Goal: Navigation & Orientation: Understand site structure

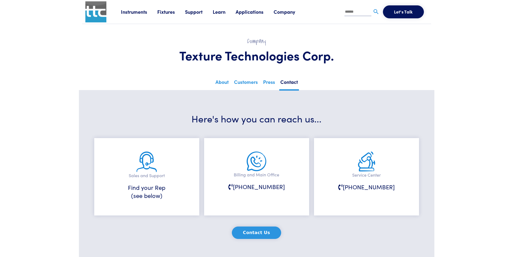
click at [292, 13] on link "Company" at bounding box center [290, 11] width 32 height 7
click at [222, 10] on link "Learn" at bounding box center [224, 11] width 23 height 7
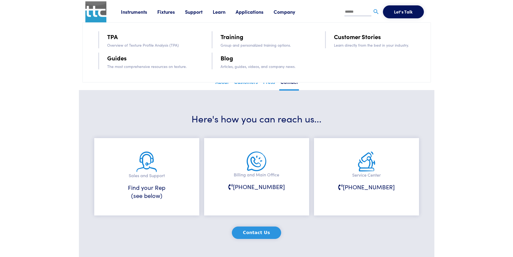
click at [205, 10] on link "Support" at bounding box center [199, 11] width 28 height 7
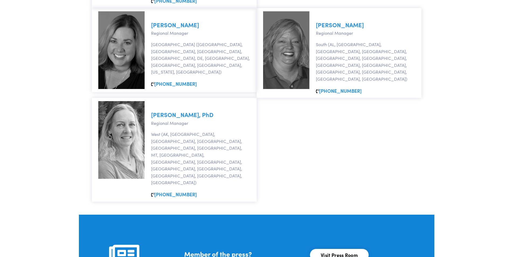
scroll to position [582, 0]
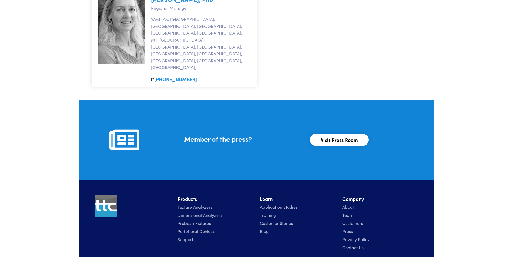
click at [357, 244] on link "Contact Us" at bounding box center [352, 247] width 21 height 6
click at [357, 236] on link "Privacy Policy" at bounding box center [355, 239] width 27 height 6
click at [350, 228] on link "Press" at bounding box center [347, 231] width 11 height 6
click at [346, 212] on link "Team" at bounding box center [347, 215] width 11 height 6
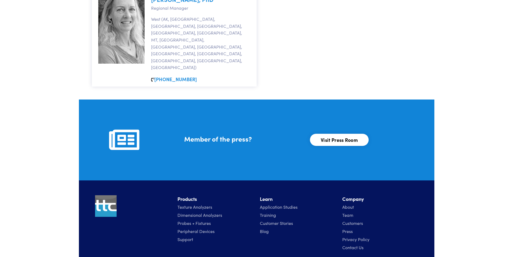
click at [346, 204] on link "About" at bounding box center [348, 207] width 12 height 6
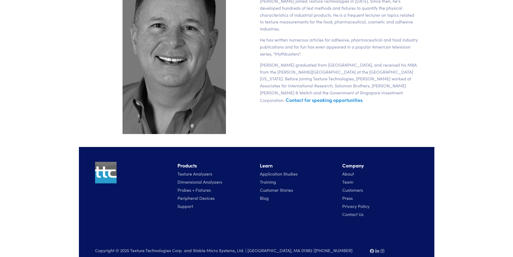
scroll to position [481, 0]
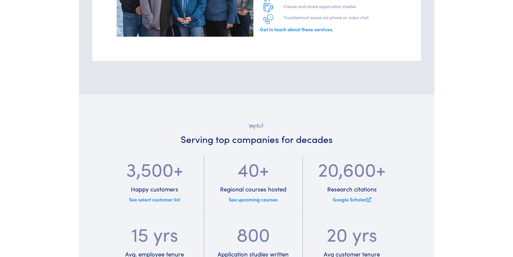
scroll to position [574, 0]
